Goal: Information Seeking & Learning: Learn about a topic

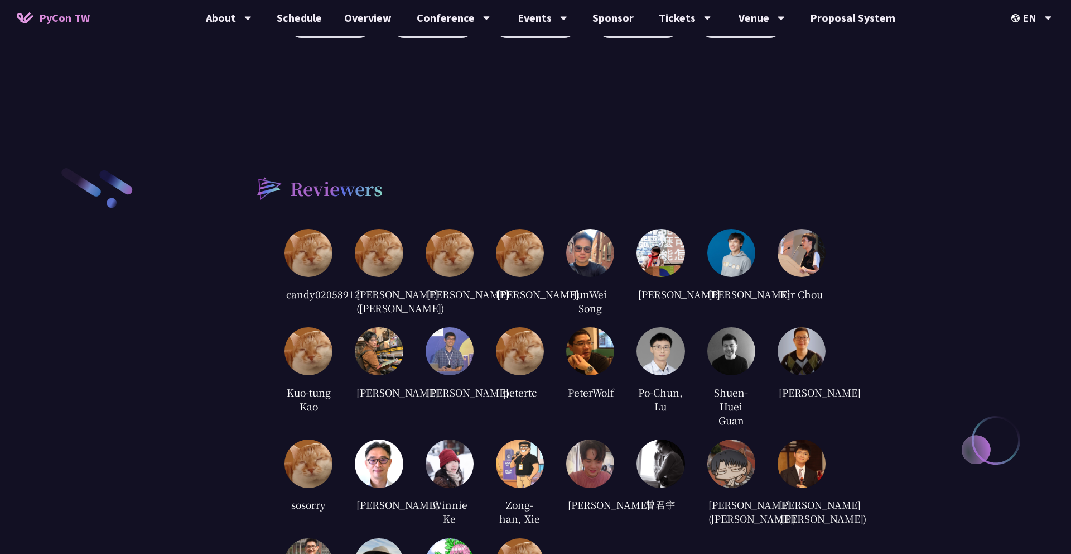
scroll to position [2493, 0]
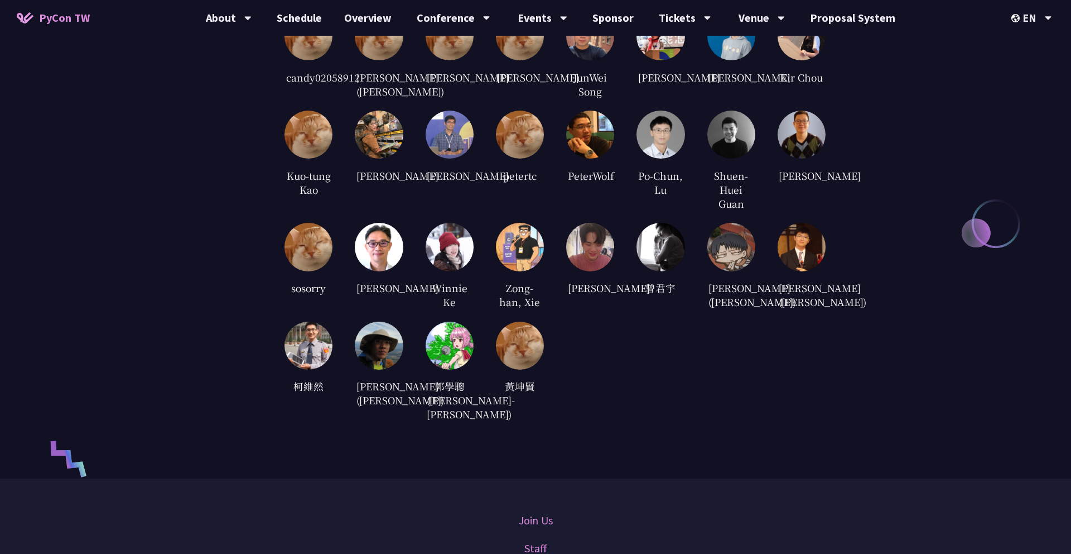
click at [662, 371] on div "candy02058912 [PERSON_NAME] ([PERSON_NAME]) [PERSON_NAME] [PERSON_NAME] JunWei …" at bounding box center [555, 217] width 541 height 410
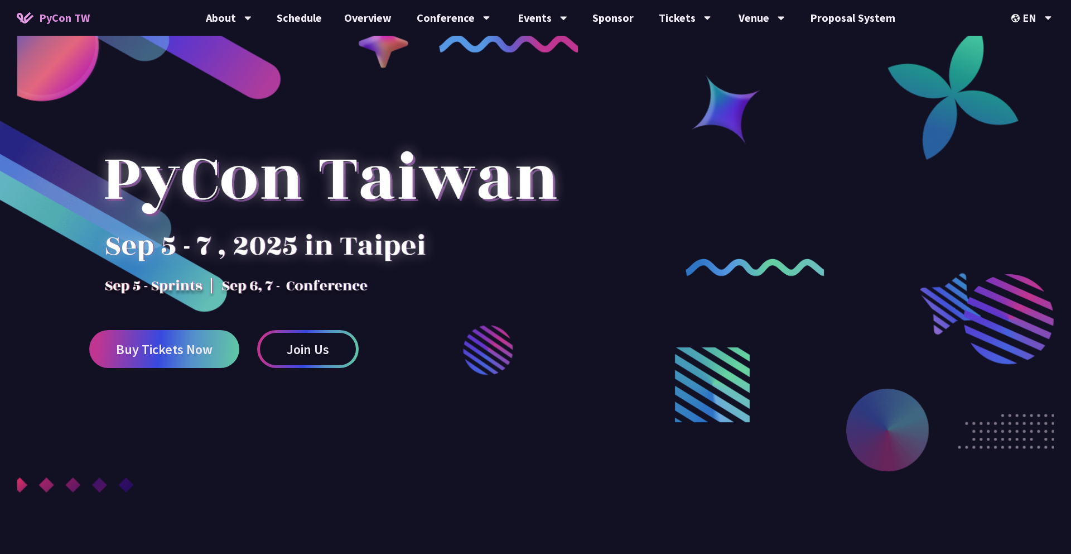
scroll to position [0, 0]
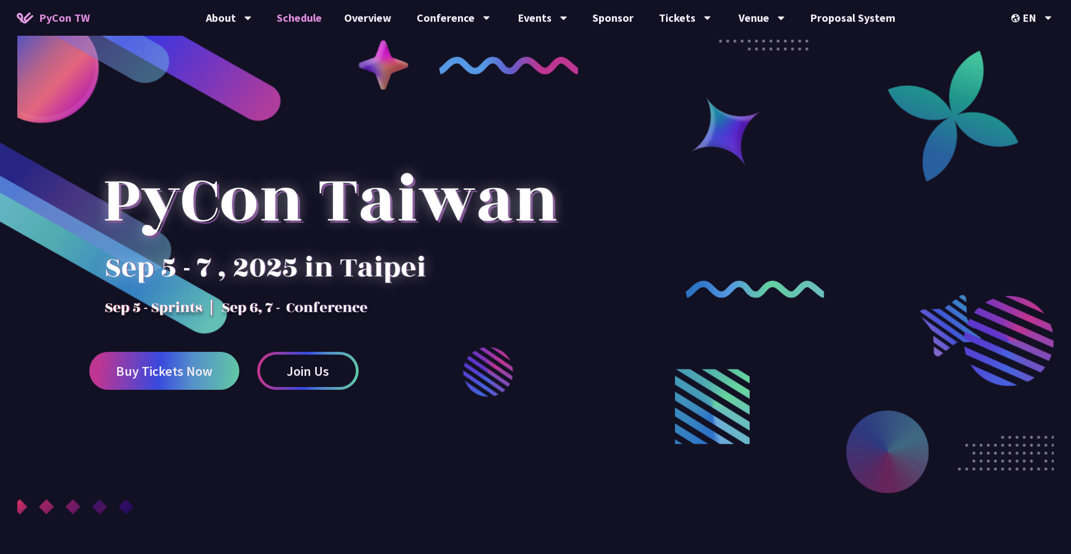
click at [301, 21] on link "Schedule" at bounding box center [300, 18] width 68 height 36
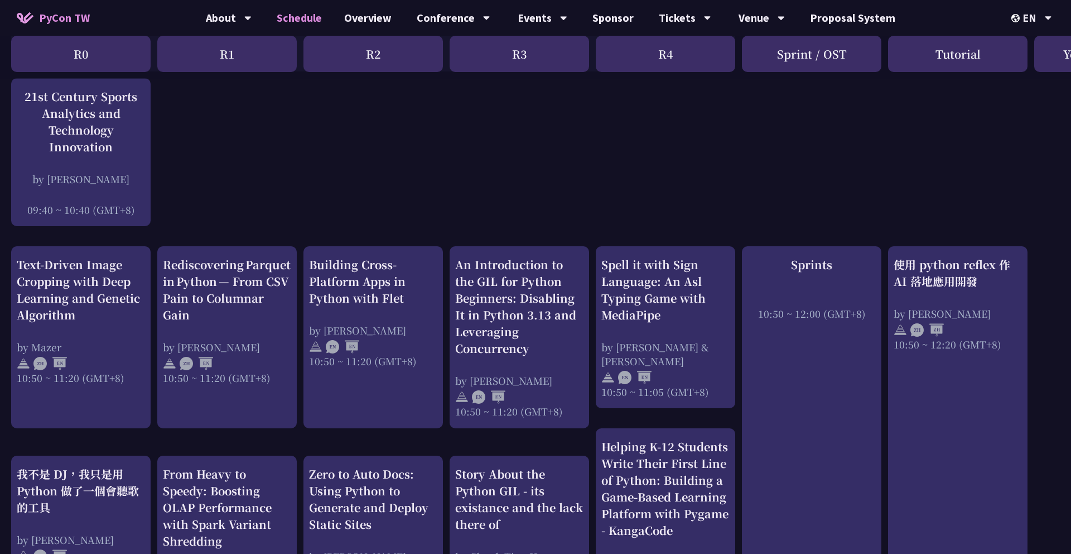
scroll to position [325, 0]
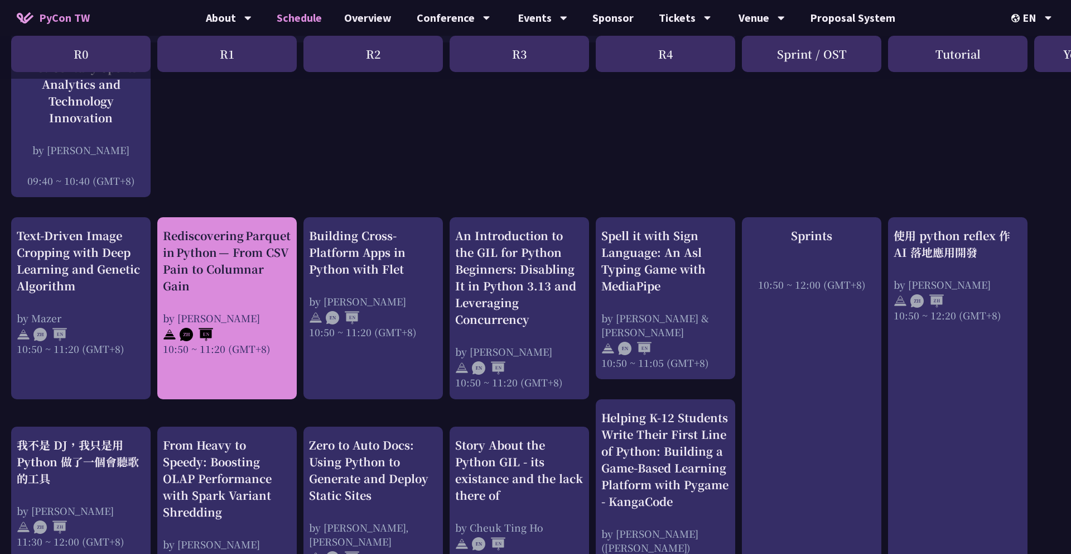
click at [244, 302] on div "Rediscovering Parquet in Python — From CSV Pain to Columnar Gain by [PERSON_NAM…" at bounding box center [227, 291] width 128 height 128
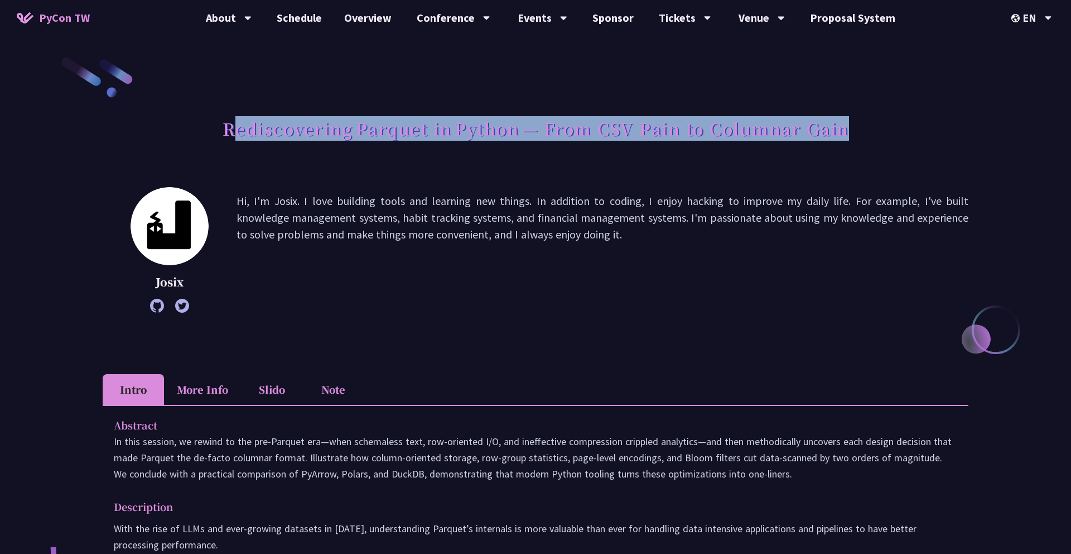
drag, startPoint x: 230, startPoint y: 127, endPoint x: 878, endPoint y: 157, distance: 648.5
click at [878, 157] on div "Rediscovering Parquet in Python — From CSV Pain to Columnar Gain" at bounding box center [536, 141] width 866 height 59
copy h1 "ediscovering Parquet in Python — From CSV Pain to Columnar Gain"
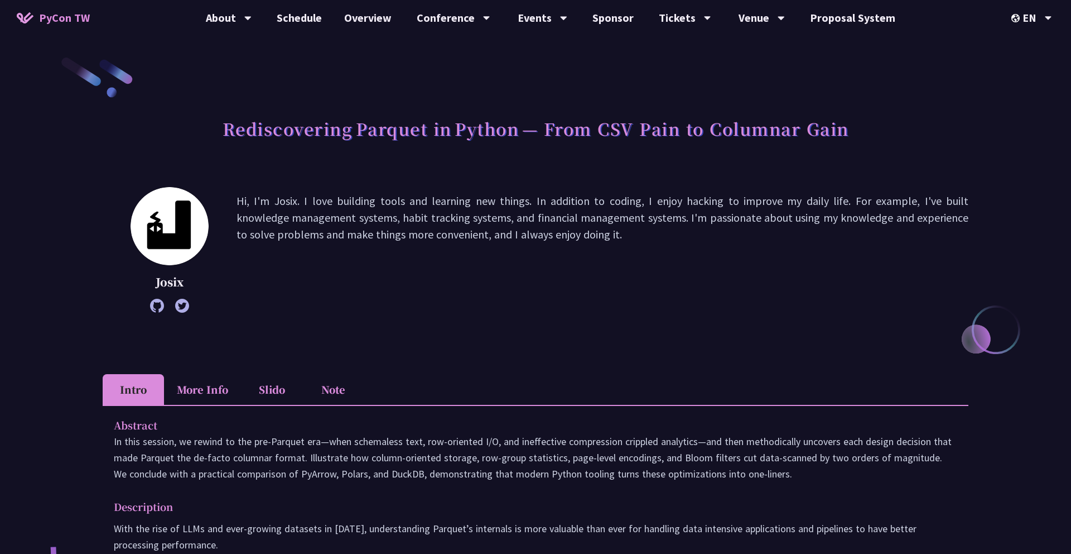
click at [341, 388] on li "Note" at bounding box center [332, 389] width 61 height 31
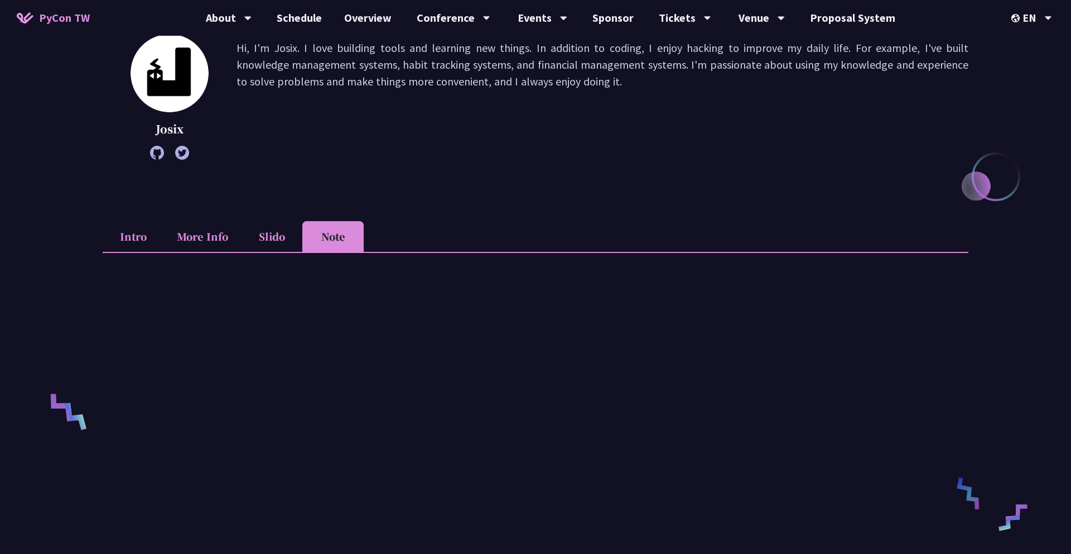
scroll to position [195, 0]
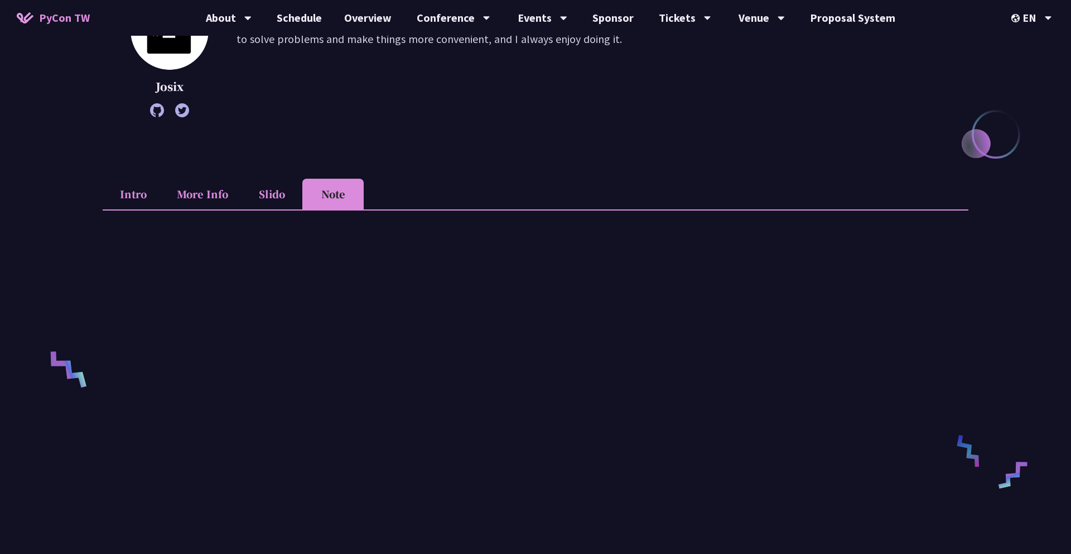
click at [200, 199] on li "More Info" at bounding box center [202, 194] width 77 height 31
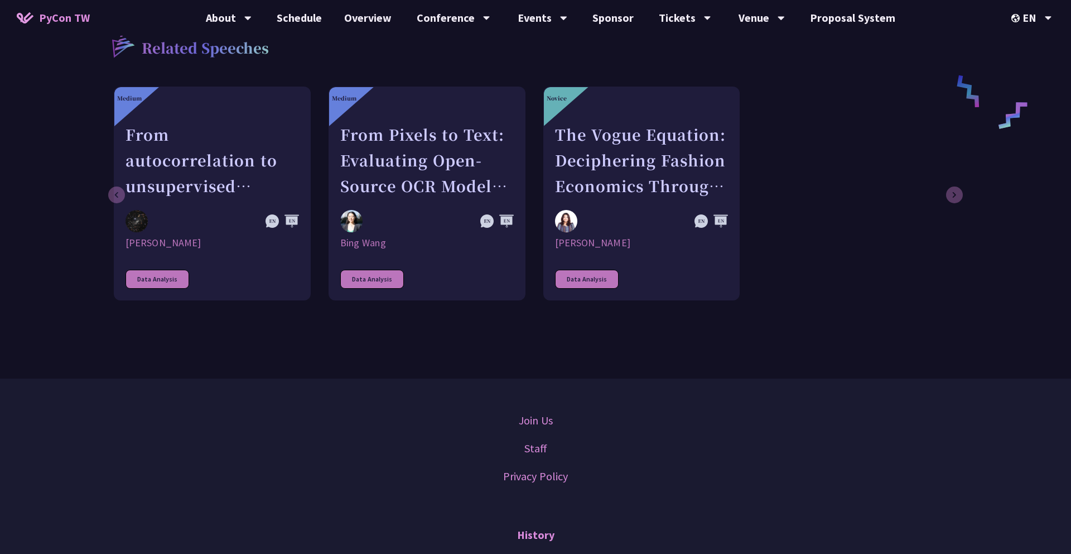
scroll to position [333, 0]
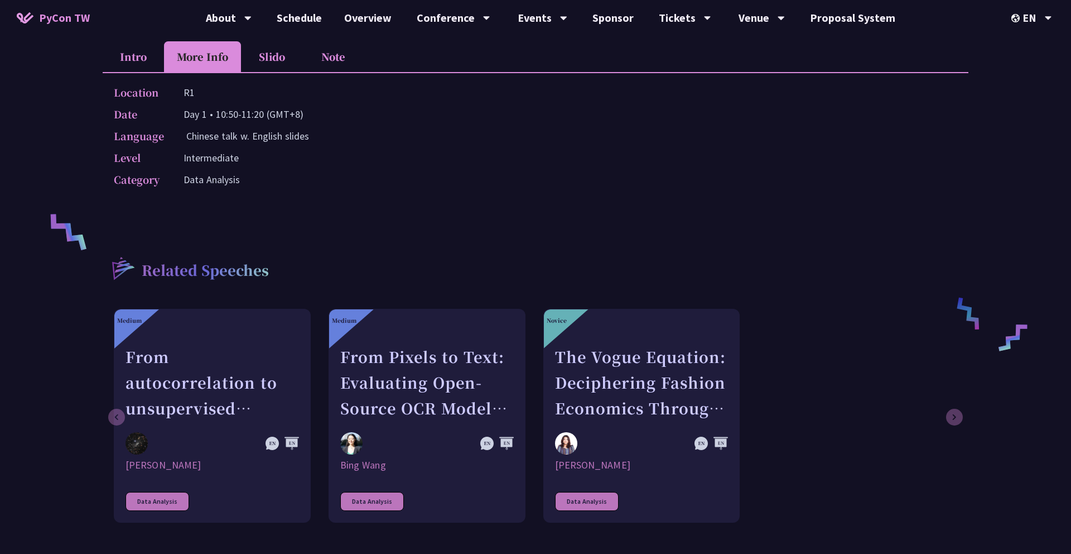
click at [273, 62] on li "Slido" at bounding box center [271, 56] width 61 height 31
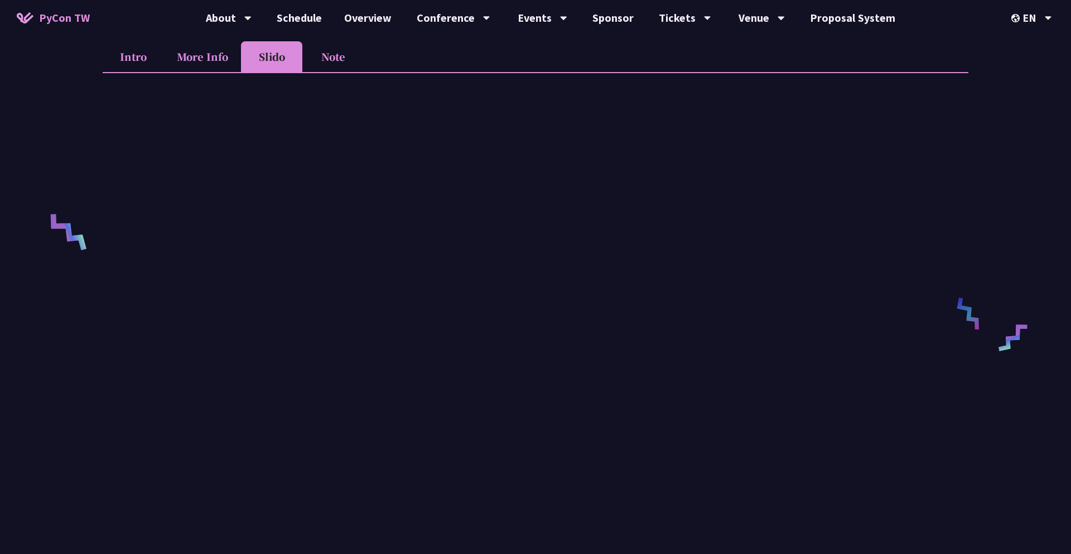
click at [127, 62] on li "Intro" at bounding box center [133, 56] width 61 height 31
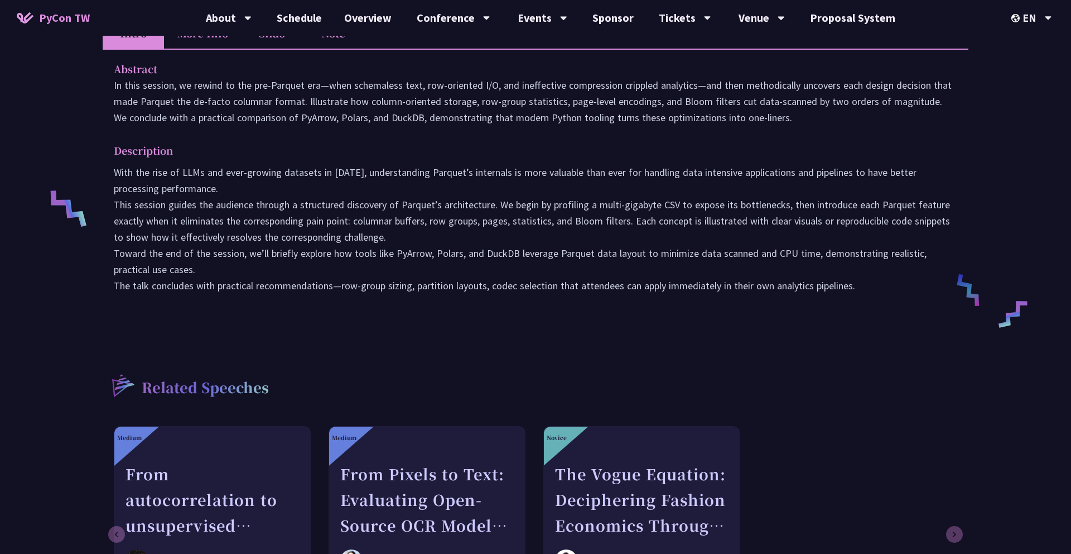
scroll to position [0, 0]
